Goal: Navigation & Orientation: Find specific page/section

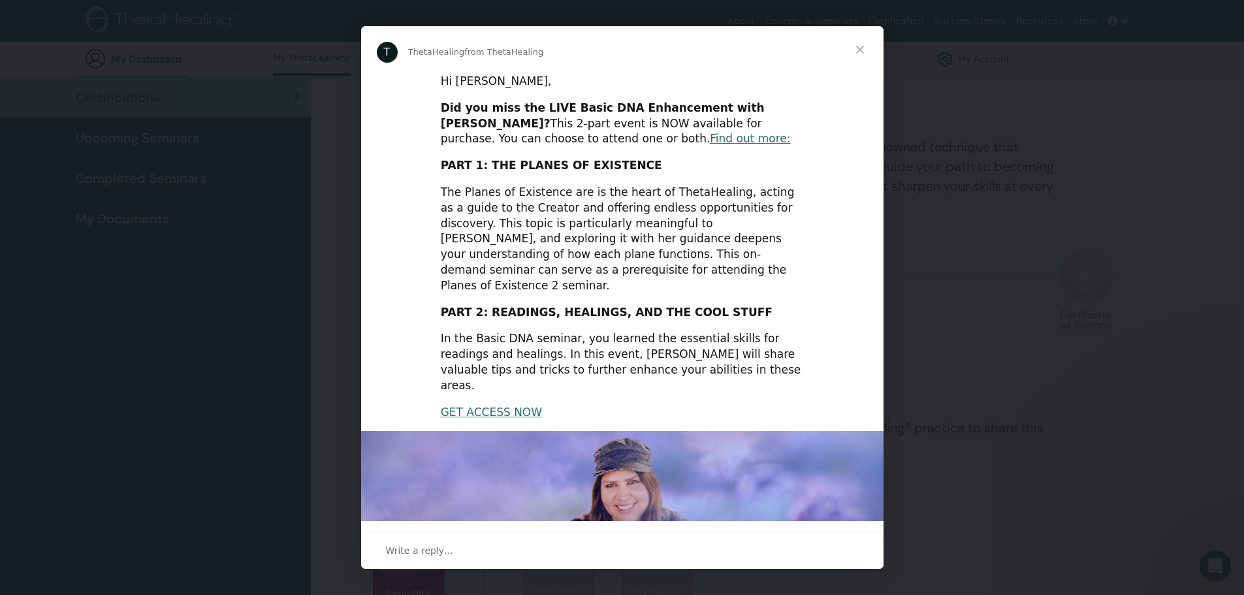
click at [862, 56] on span "Close" at bounding box center [860, 49] width 47 height 47
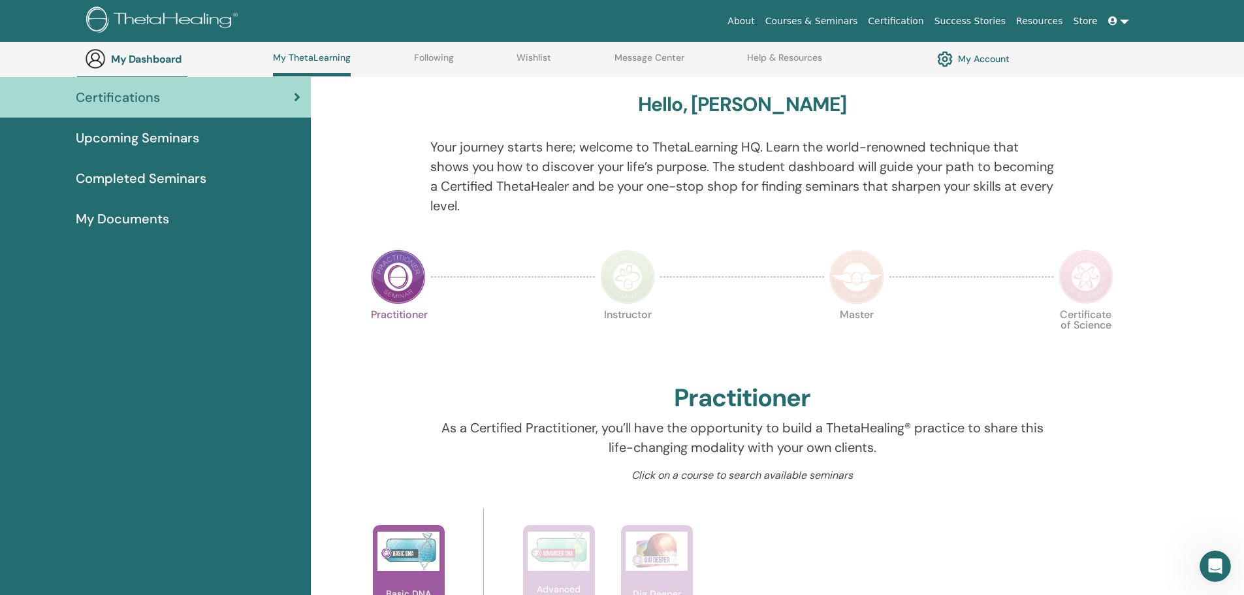
click at [164, 134] on span "Upcoming Seminars" at bounding box center [137, 138] width 123 height 20
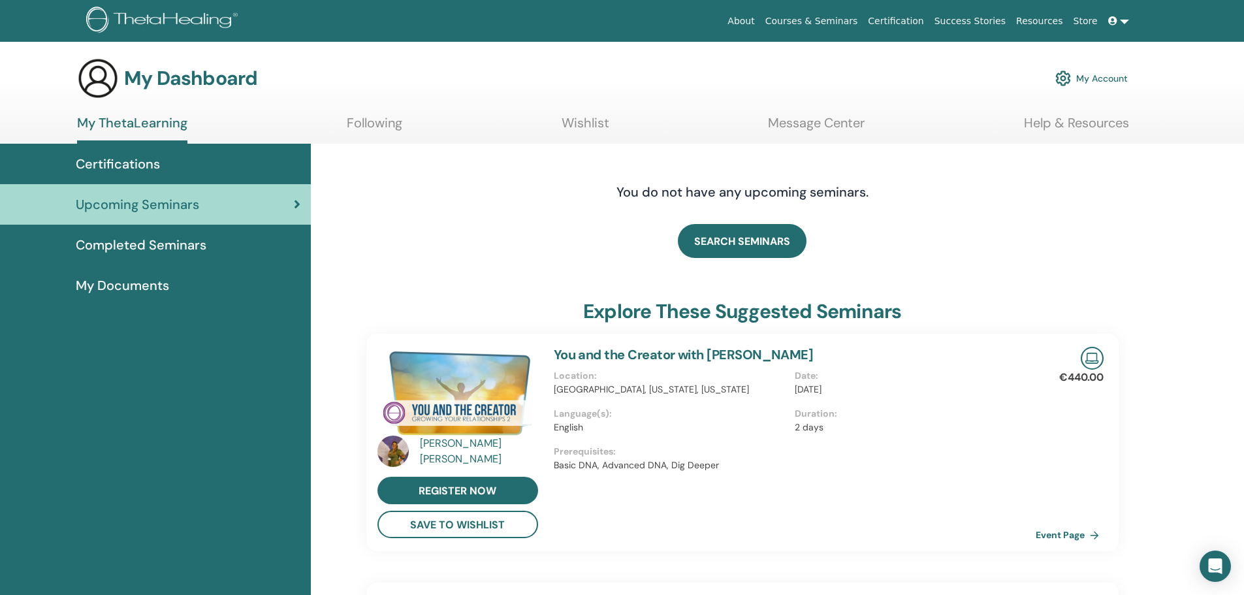
click at [124, 165] on span "Certifications" at bounding box center [118, 164] width 84 height 20
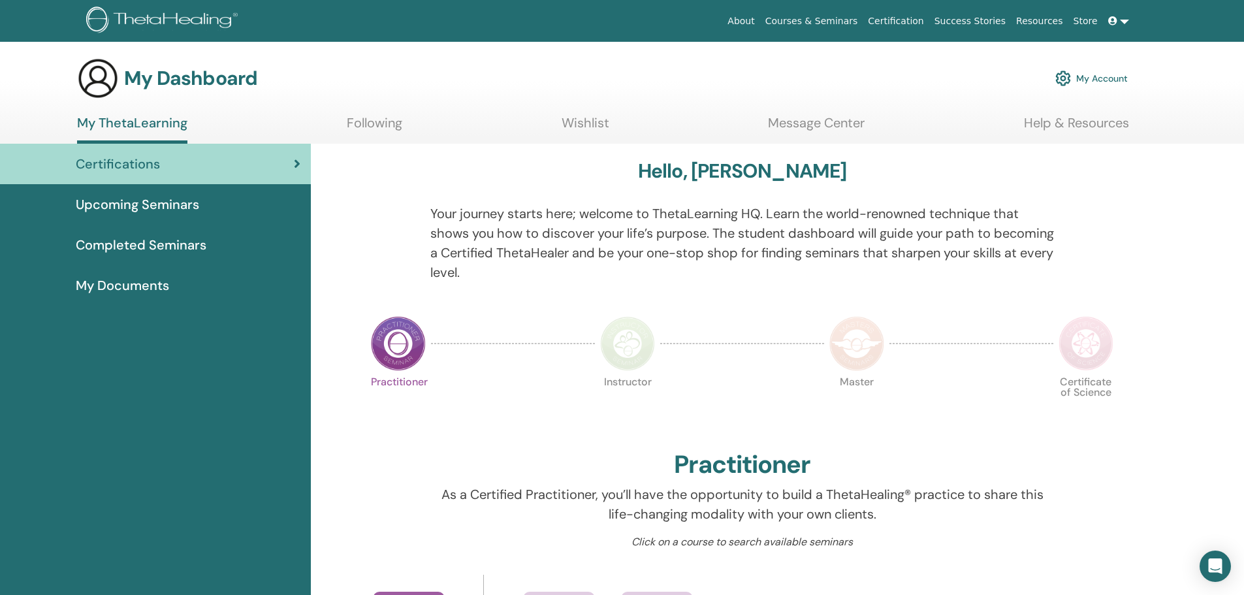
click at [141, 206] on span "Upcoming Seminars" at bounding box center [137, 205] width 123 height 20
